Goal: Task Accomplishment & Management: Use online tool/utility

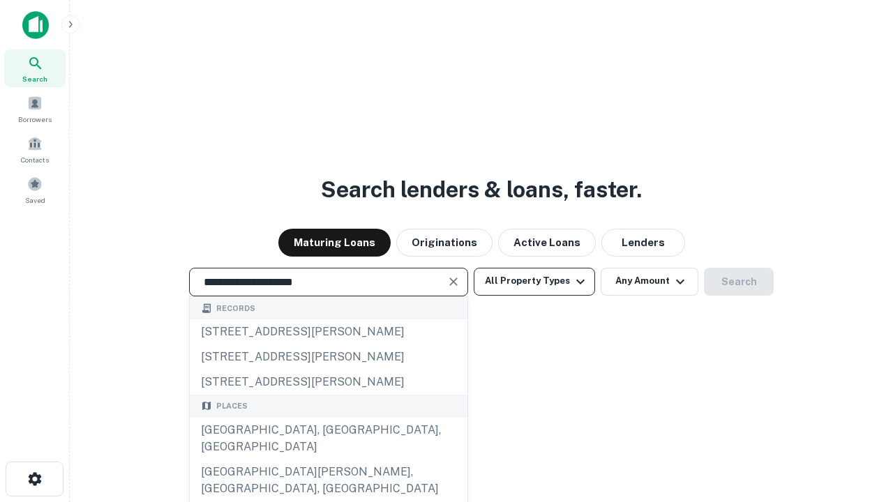
click at [328, 460] on div "Santa Monica, CA, USA" at bounding box center [329, 439] width 278 height 42
click at [534, 281] on button "All Property Types" at bounding box center [534, 282] width 121 height 28
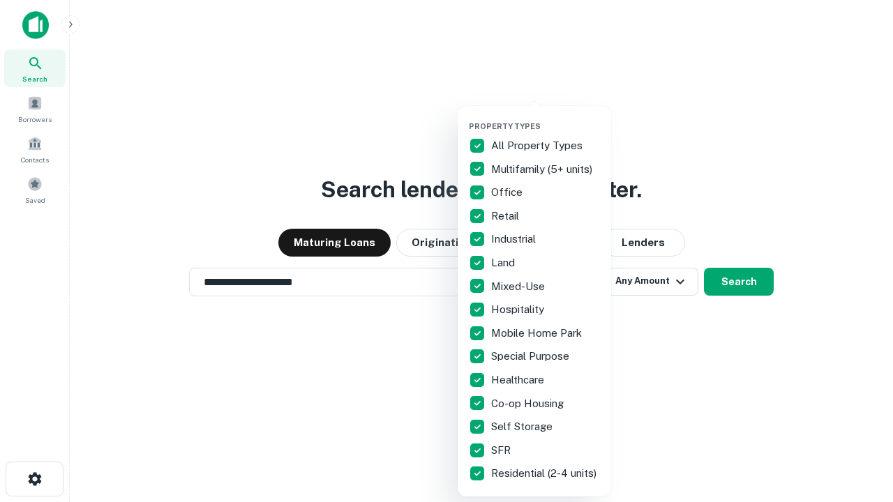
type input "**********"
click at [545, 117] on button "button" at bounding box center [545, 117] width 153 height 1
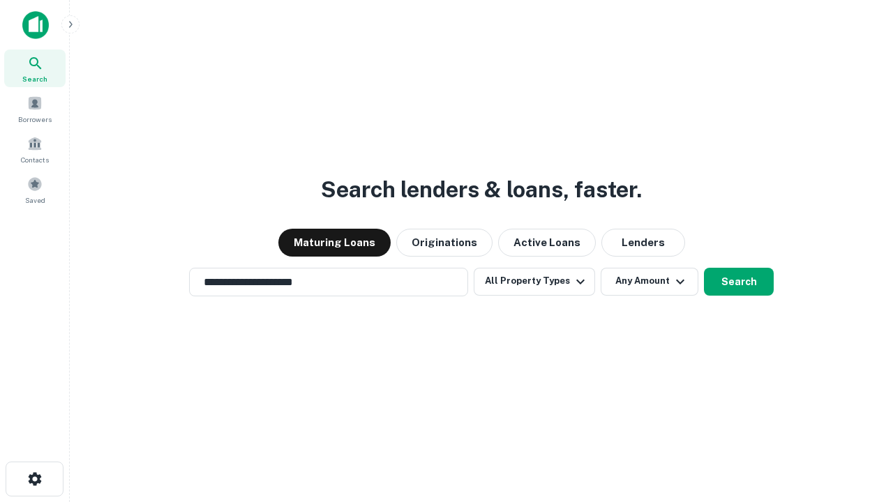
scroll to position [22, 0]
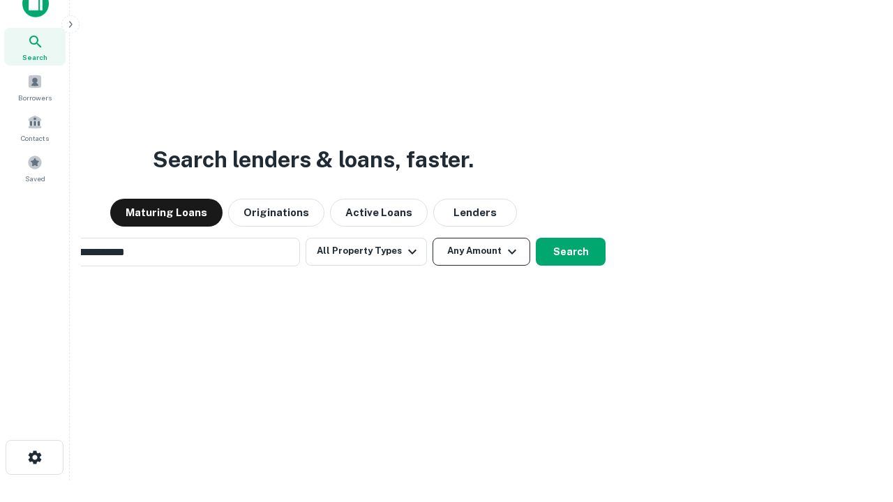
click at [432, 238] on button "Any Amount" at bounding box center [481, 252] width 98 height 28
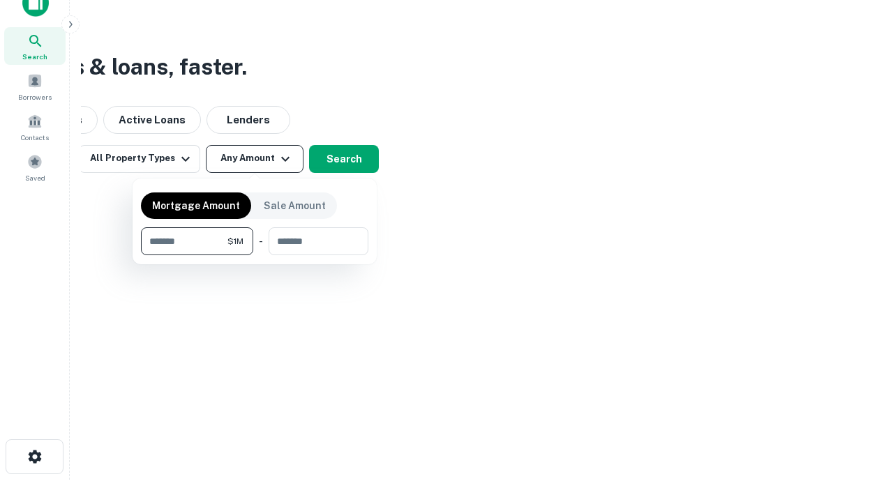
type input "*******"
click at [255, 255] on button "button" at bounding box center [254, 255] width 227 height 1
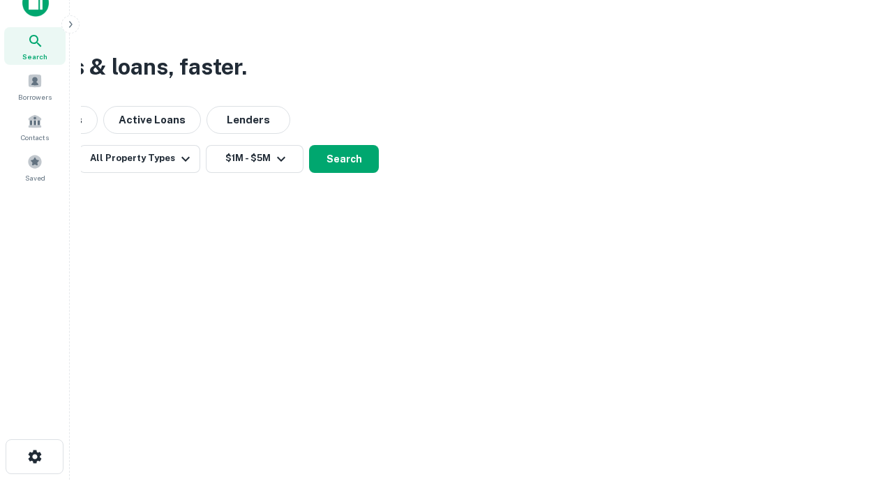
scroll to position [0, 0]
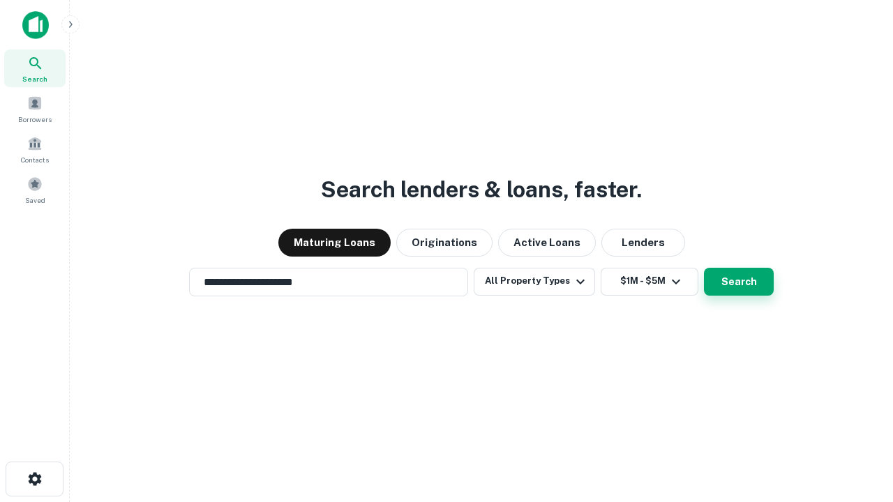
click at [704, 268] on button "Search" at bounding box center [739, 282] width 70 height 28
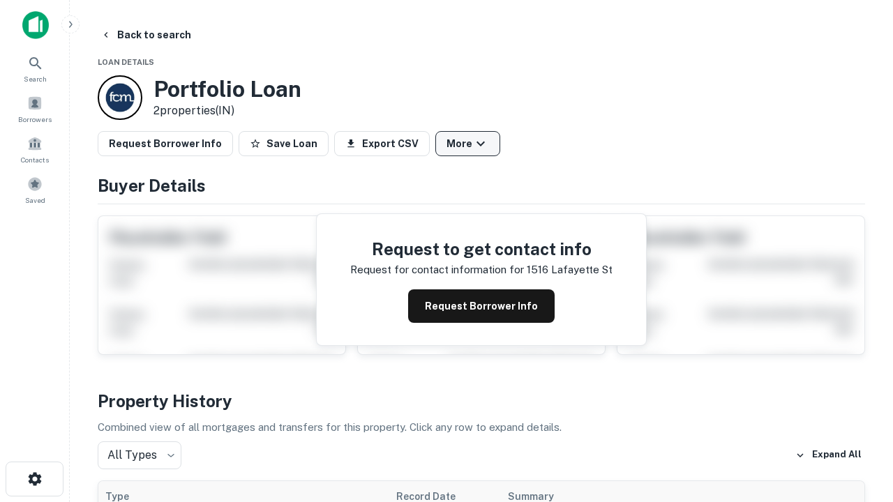
click at [467, 144] on button "More" at bounding box center [467, 143] width 65 height 25
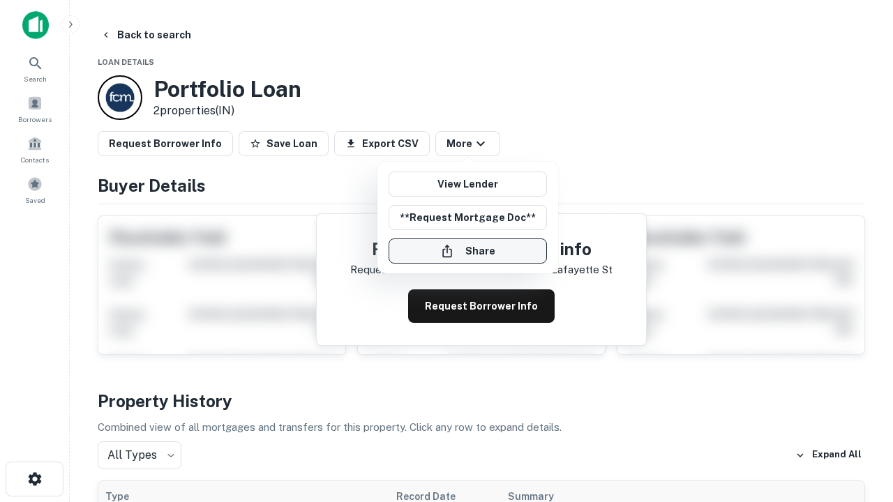
click at [467, 251] on button "Share" at bounding box center [468, 251] width 158 height 25
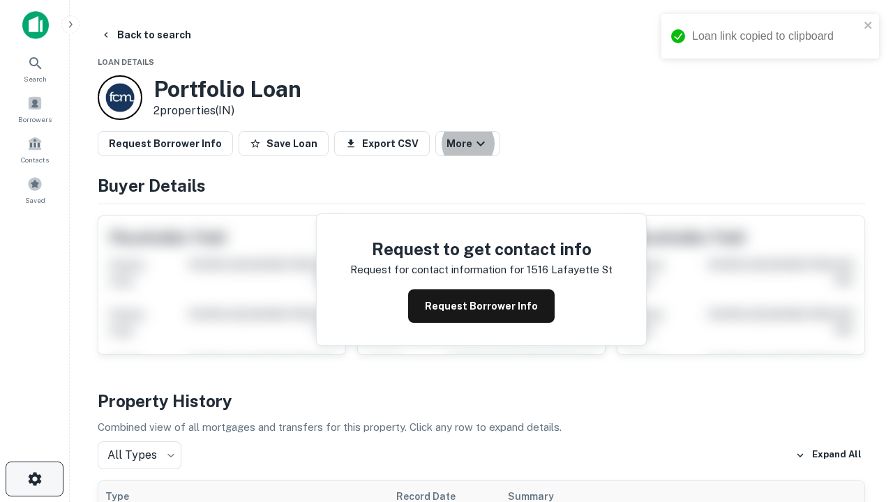
click at [34, 479] on icon "button" at bounding box center [35, 479] width 17 height 17
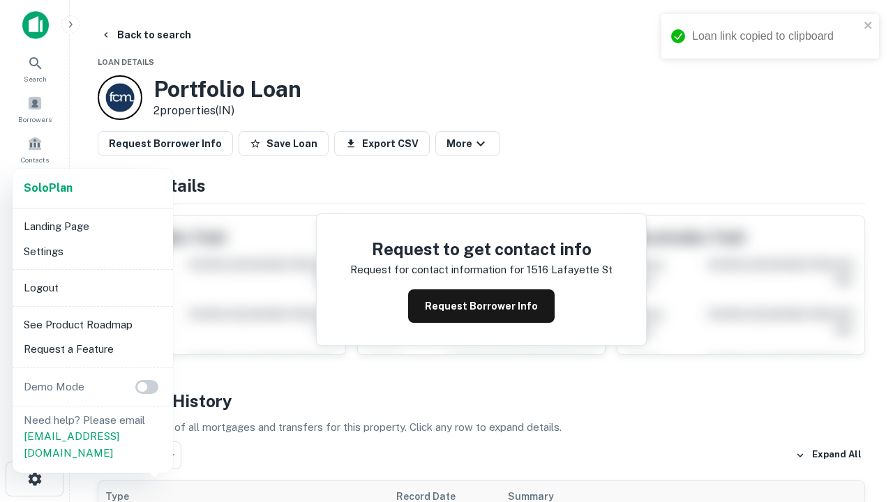
click at [92, 287] on li "Logout" at bounding box center [92, 288] width 149 height 25
